Goal: Task Accomplishment & Management: Understand process/instructions

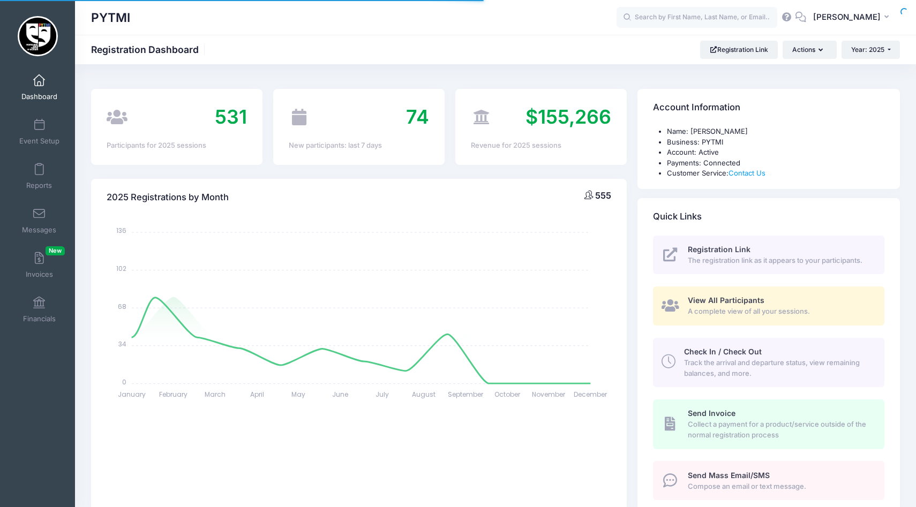
select select
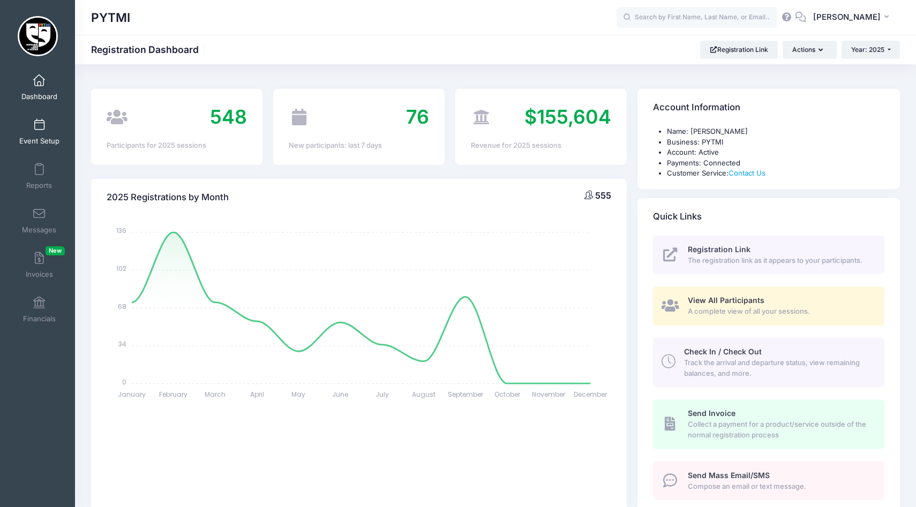
click at [37, 118] on link "Event Setup" at bounding box center [39, 131] width 51 height 37
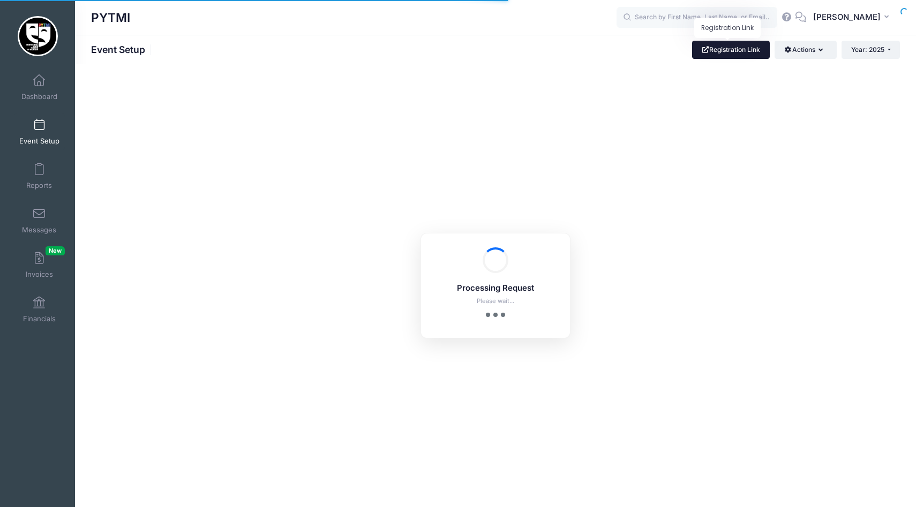
click at [712, 50] on link "Registration Link" at bounding box center [731, 50] width 78 height 18
